Goal: Check status: Check status

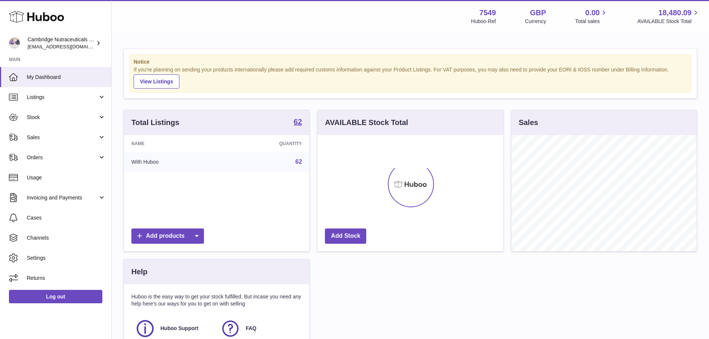
scroll to position [116, 186]
click at [39, 138] on span "Sales" at bounding box center [62, 137] width 71 height 7
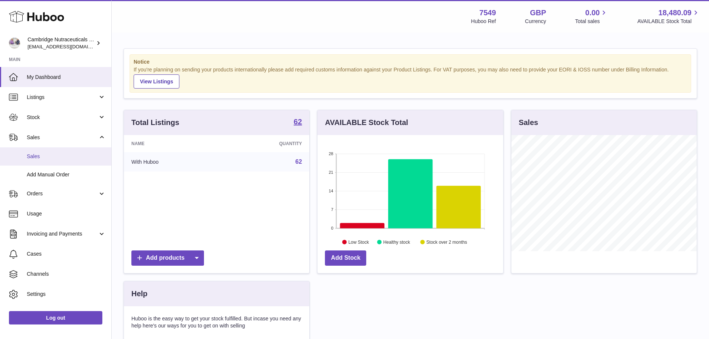
click at [44, 159] on span "Sales" at bounding box center [66, 156] width 79 height 7
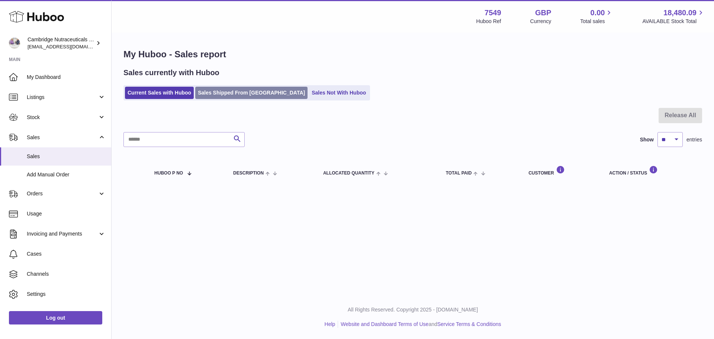
click at [222, 94] on link "Sales Shipped From [GEOGRAPHIC_DATA]" at bounding box center [251, 93] width 112 height 12
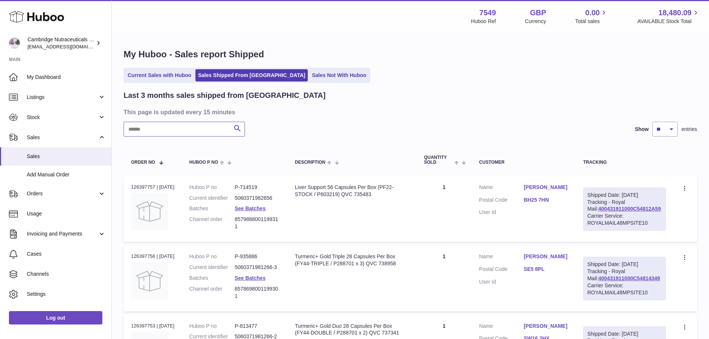
click at [198, 132] on input "text" at bounding box center [184, 129] width 121 height 15
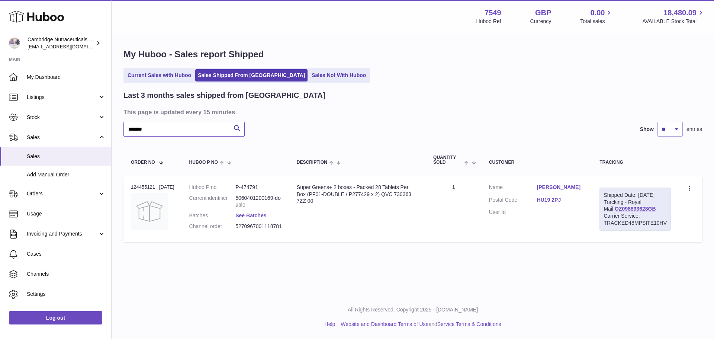
type input "*******"
click at [150, 189] on div "Order no 124455121 | 10th Sep" at bounding box center [153, 187] width 44 height 7
copy div "124455121"
